Goal: Information Seeking & Learning: Understand process/instructions

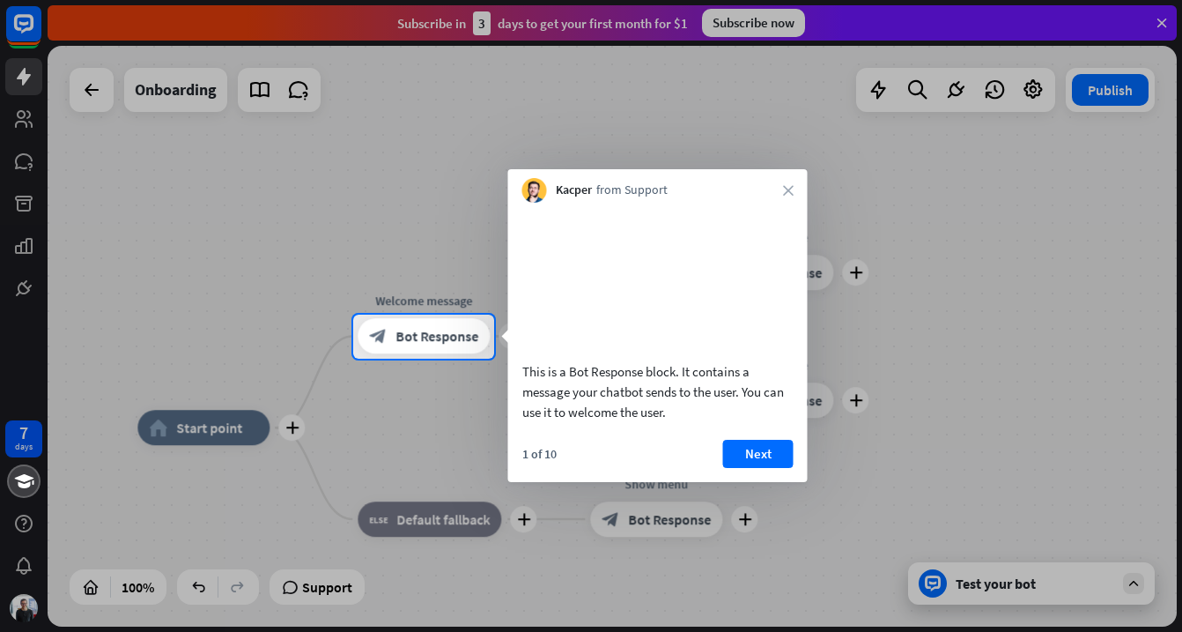
click at [28, 128] on div at bounding box center [591, 157] width 1182 height 315
click at [28, 135] on div at bounding box center [591, 157] width 1182 height 315
click at [33, 229] on div at bounding box center [591, 157] width 1182 height 315
click at [752, 468] on button "Next" at bounding box center [758, 454] width 70 height 28
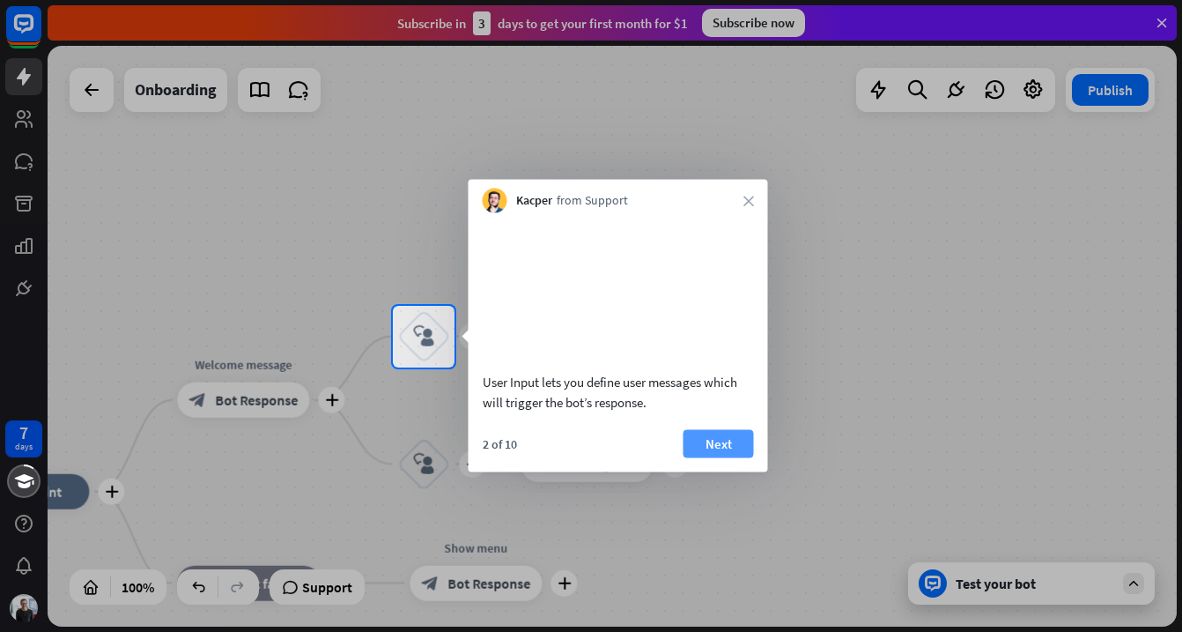
click at [714, 457] on button "Next" at bounding box center [719, 443] width 70 height 28
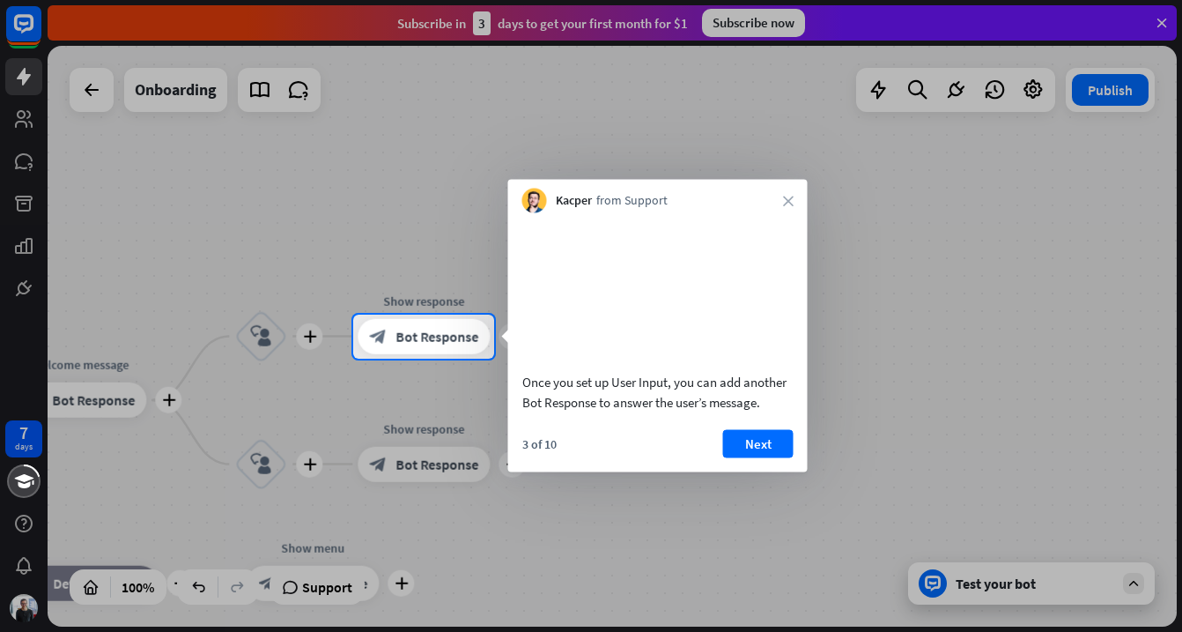
click at [733, 448] on div "Once you set up User Input, you can add another Bot Response to answer the user…" at bounding box center [658, 342] width 300 height 259
click at [742, 455] on button "Next" at bounding box center [758, 443] width 70 height 28
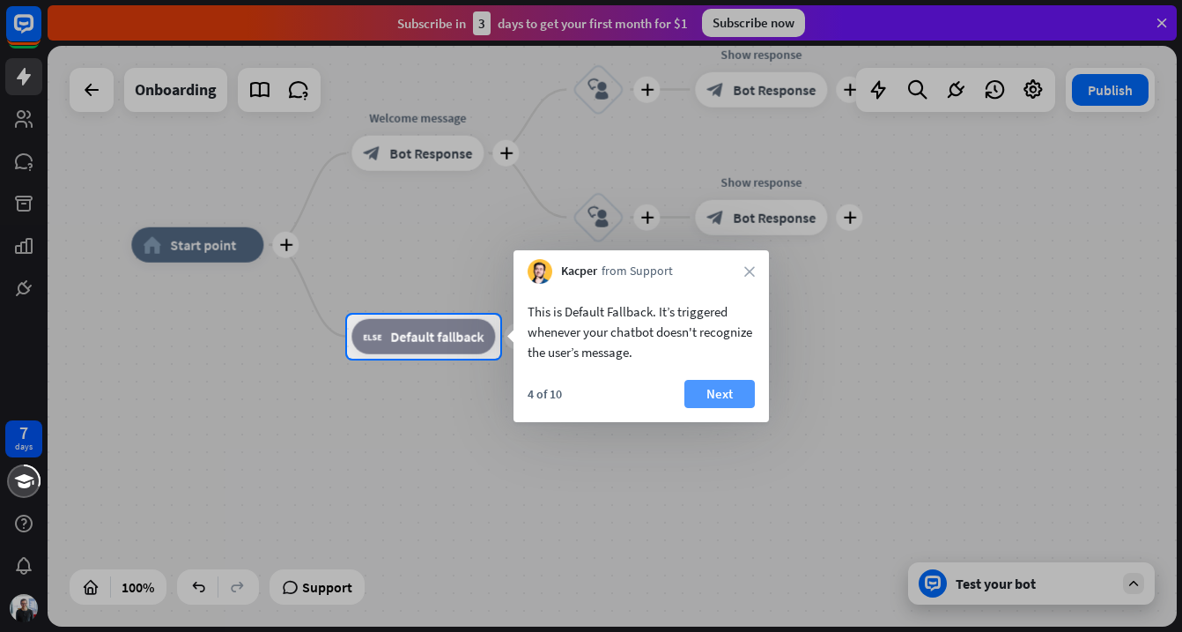
click at [723, 395] on button "Next" at bounding box center [720, 394] width 70 height 28
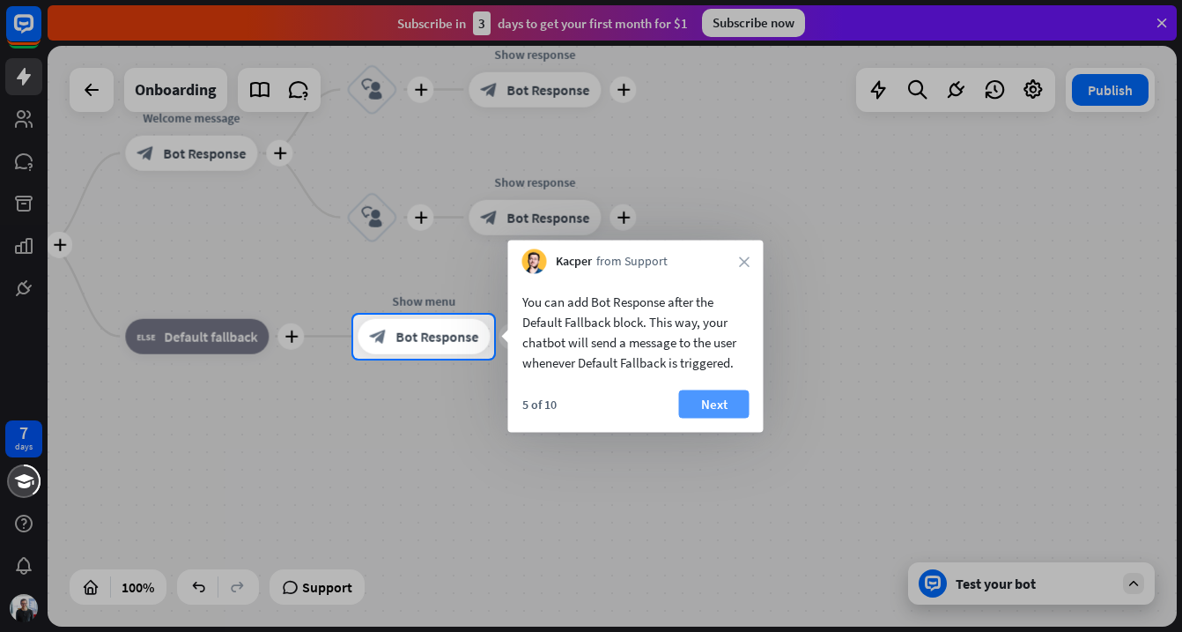
click at [722, 414] on button "Next" at bounding box center [714, 404] width 70 height 28
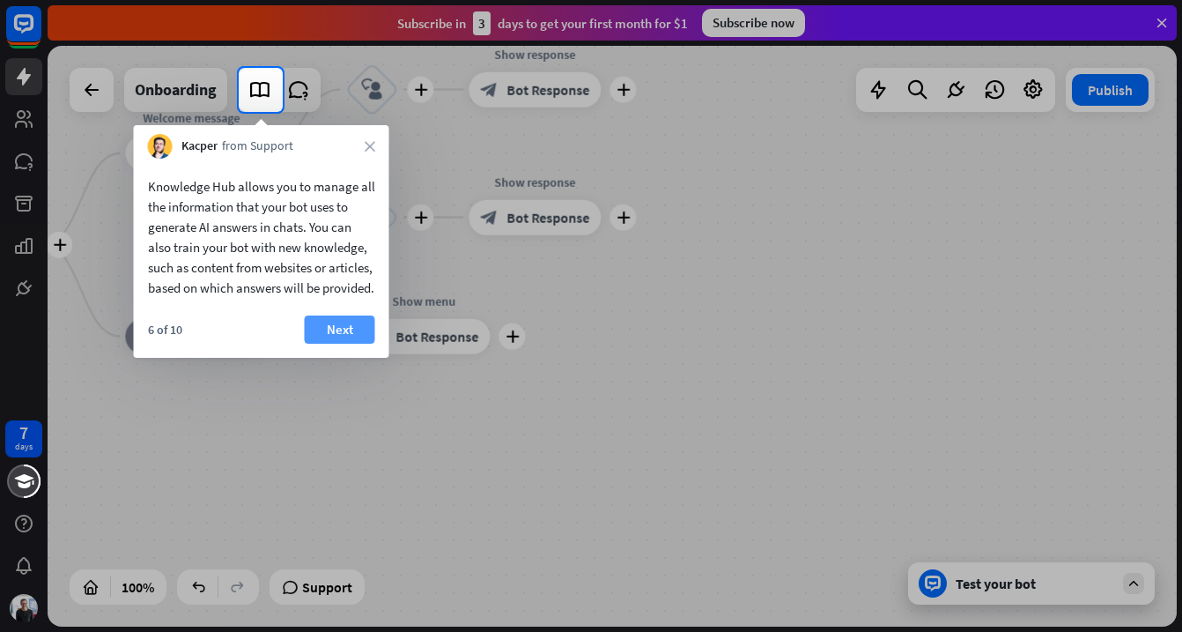
click at [321, 337] on button "Next" at bounding box center [340, 329] width 70 height 28
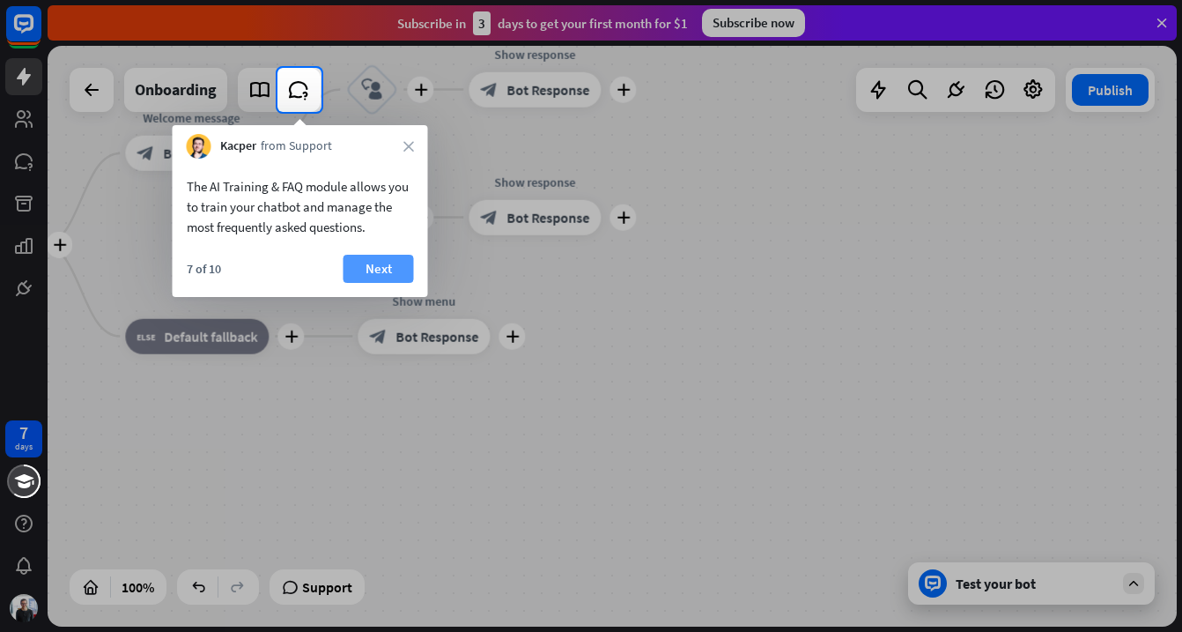
click at [366, 265] on button "Next" at bounding box center [379, 269] width 70 height 28
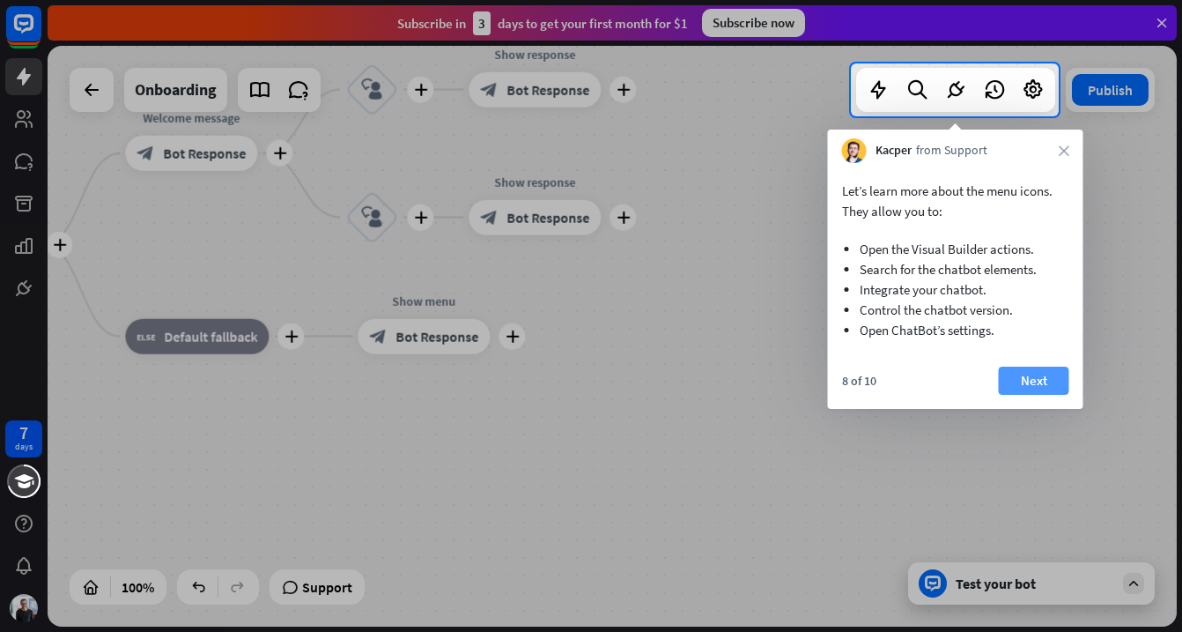
click at [1033, 387] on button "Next" at bounding box center [1034, 381] width 70 height 28
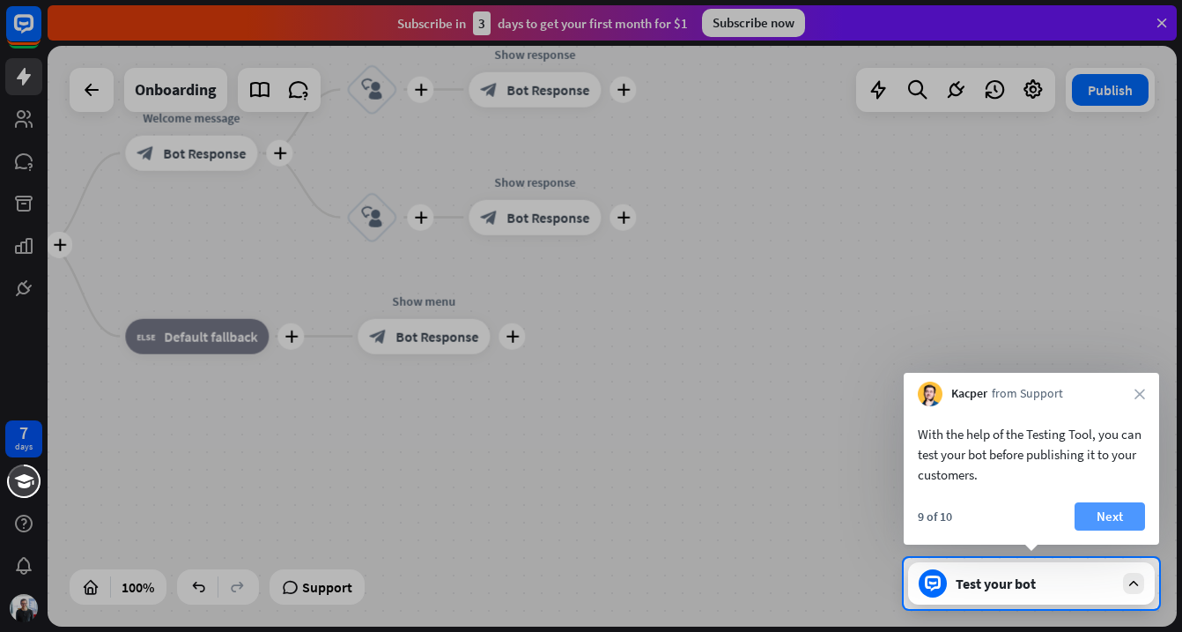
click at [1136, 513] on button "Next" at bounding box center [1110, 516] width 70 height 28
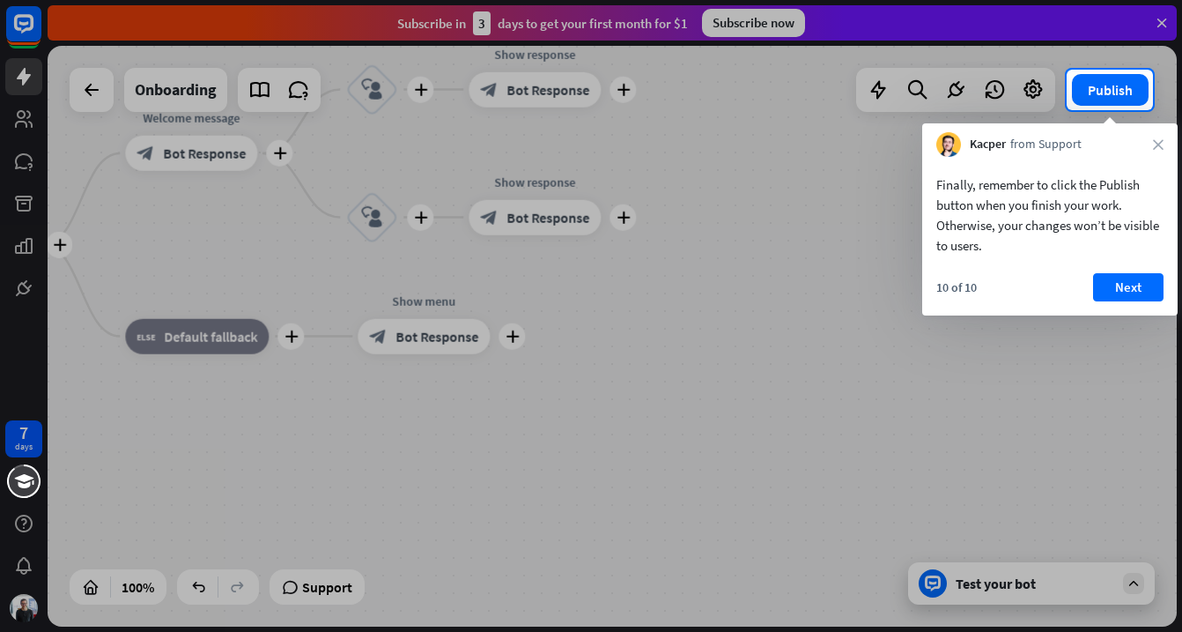
click at [1146, 301] on div "10 of 10 Next" at bounding box center [1049, 294] width 255 height 42
click at [1107, 264] on div "Finally, remember to click the Publish button when you finish your work. Otherw…" at bounding box center [1049, 236] width 255 height 159
click at [1110, 287] on button "Next" at bounding box center [1128, 287] width 70 height 28
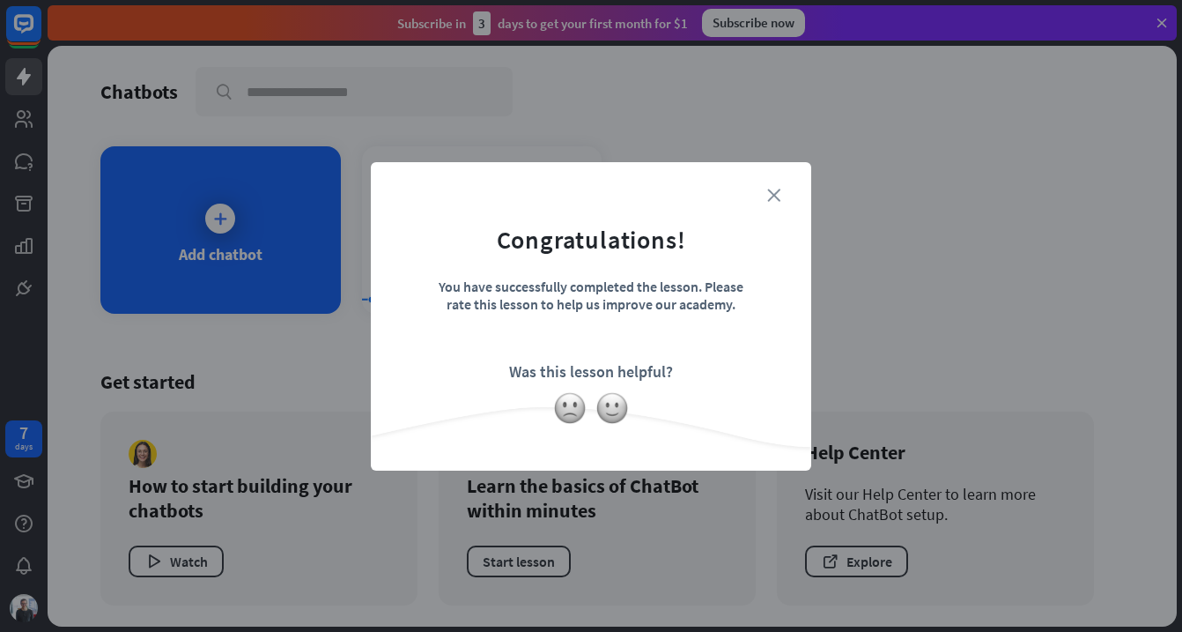
click at [770, 195] on icon "close" at bounding box center [773, 195] width 13 height 13
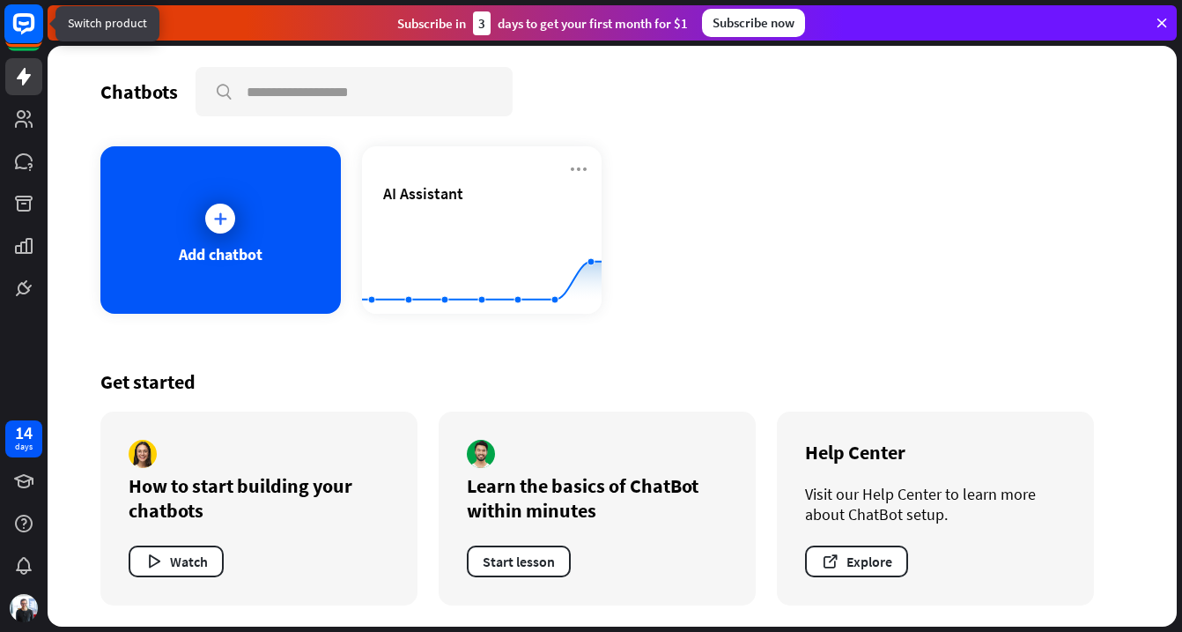
click at [19, 43] on icon at bounding box center [24, 24] width 41 height 41
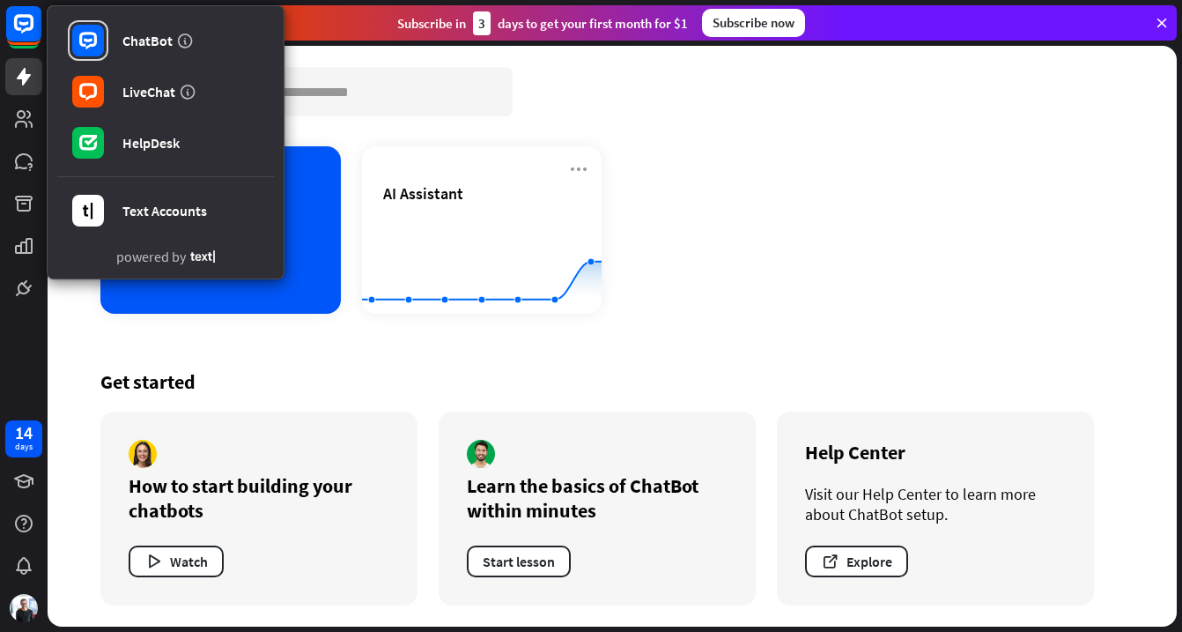
click at [450, 424] on div "Learn the basics of ChatBot within minutes Start lesson" at bounding box center [597, 508] width 317 height 194
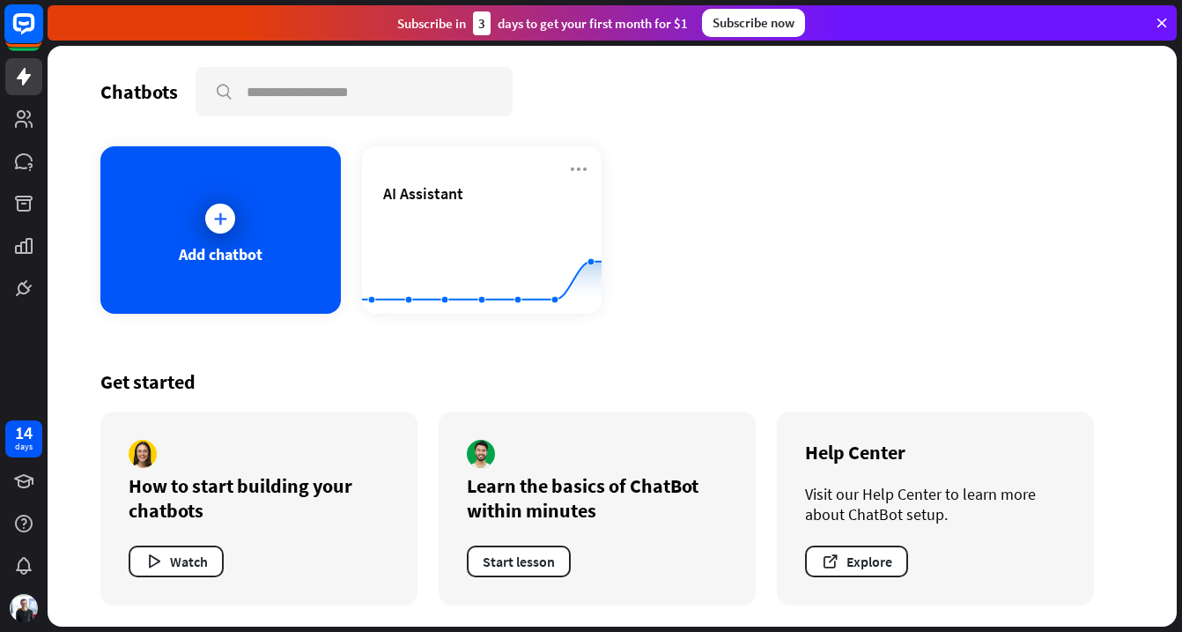
click at [22, 43] on icon at bounding box center [24, 24] width 41 height 41
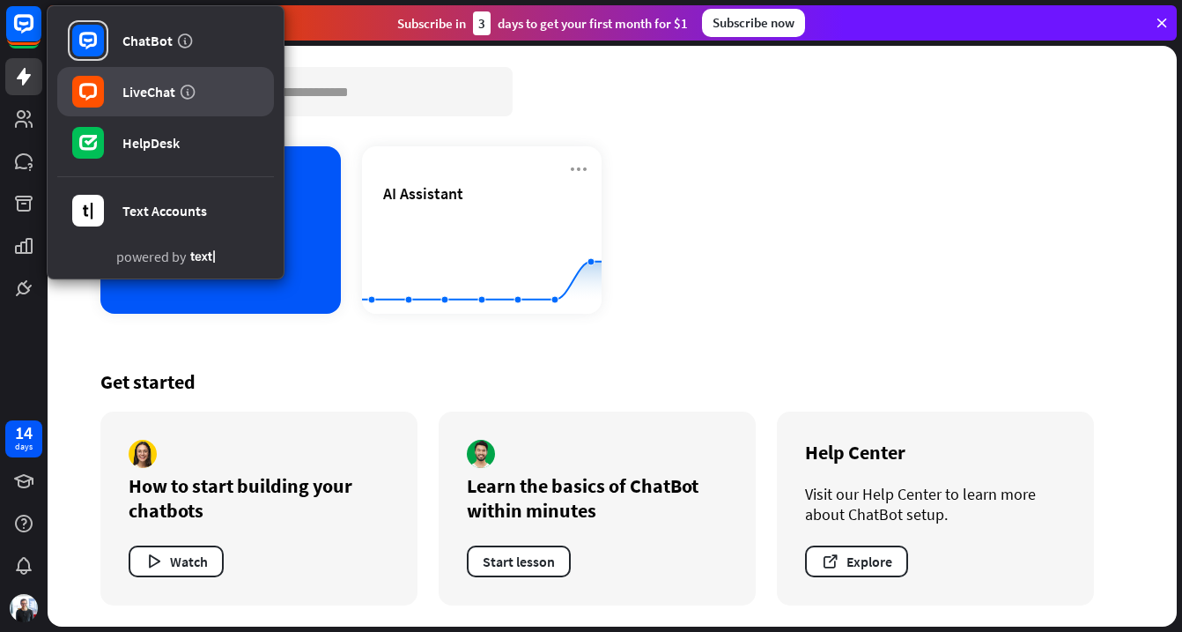
click at [131, 84] on div "LiveChat" at bounding box center [148, 92] width 53 height 18
